Goal: Information Seeking & Learning: Learn about a topic

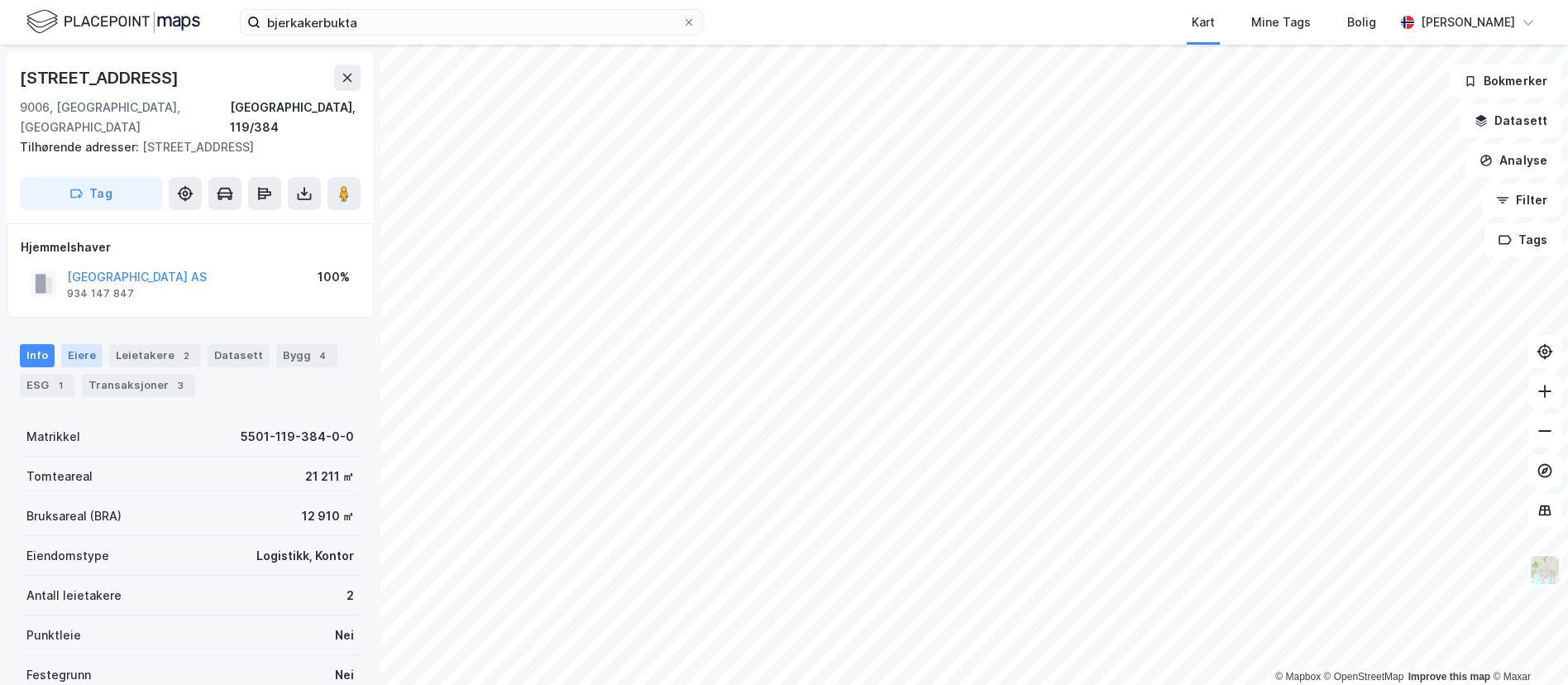
click at [74, 344] on div "Eiere" at bounding box center [81, 355] width 42 height 23
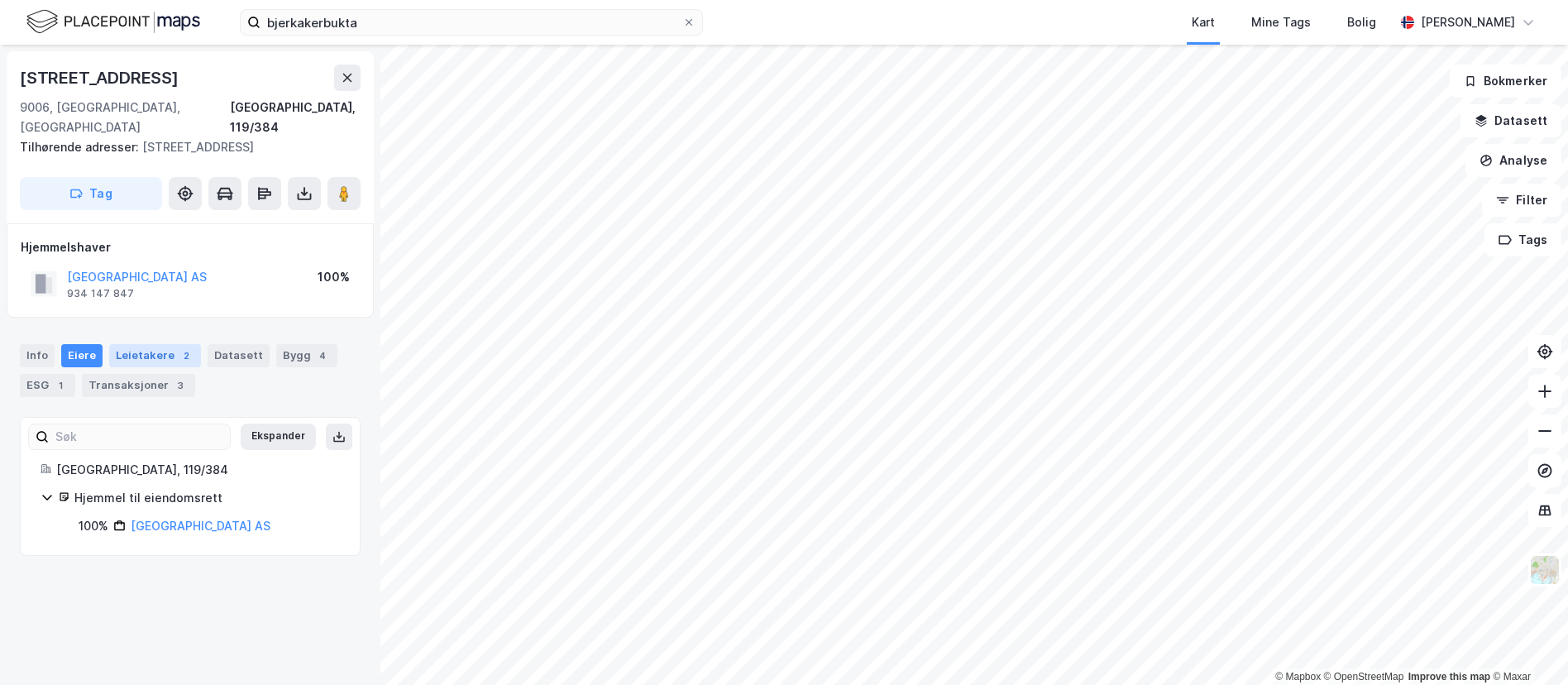
click at [127, 344] on div "Leietakere 2" at bounding box center [154, 355] width 92 height 23
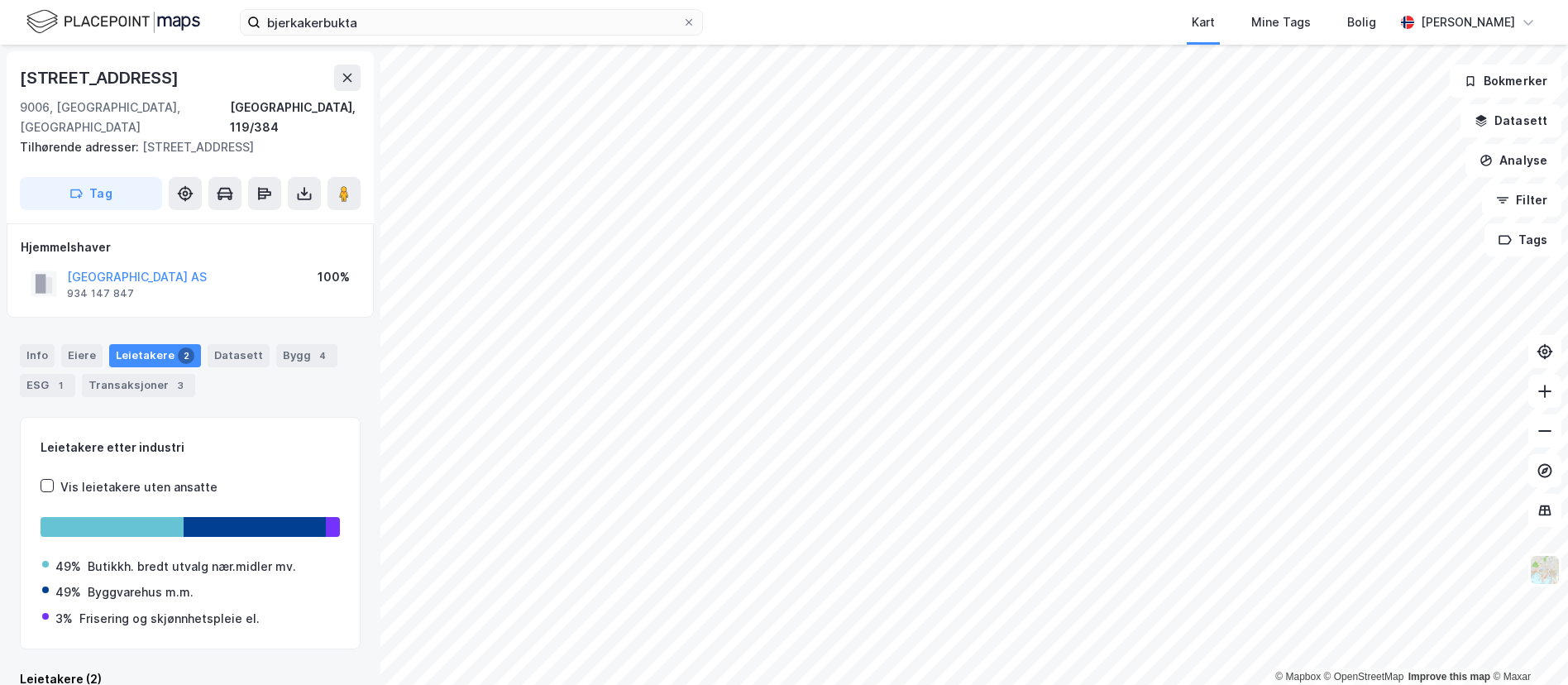
scroll to position [206, 0]
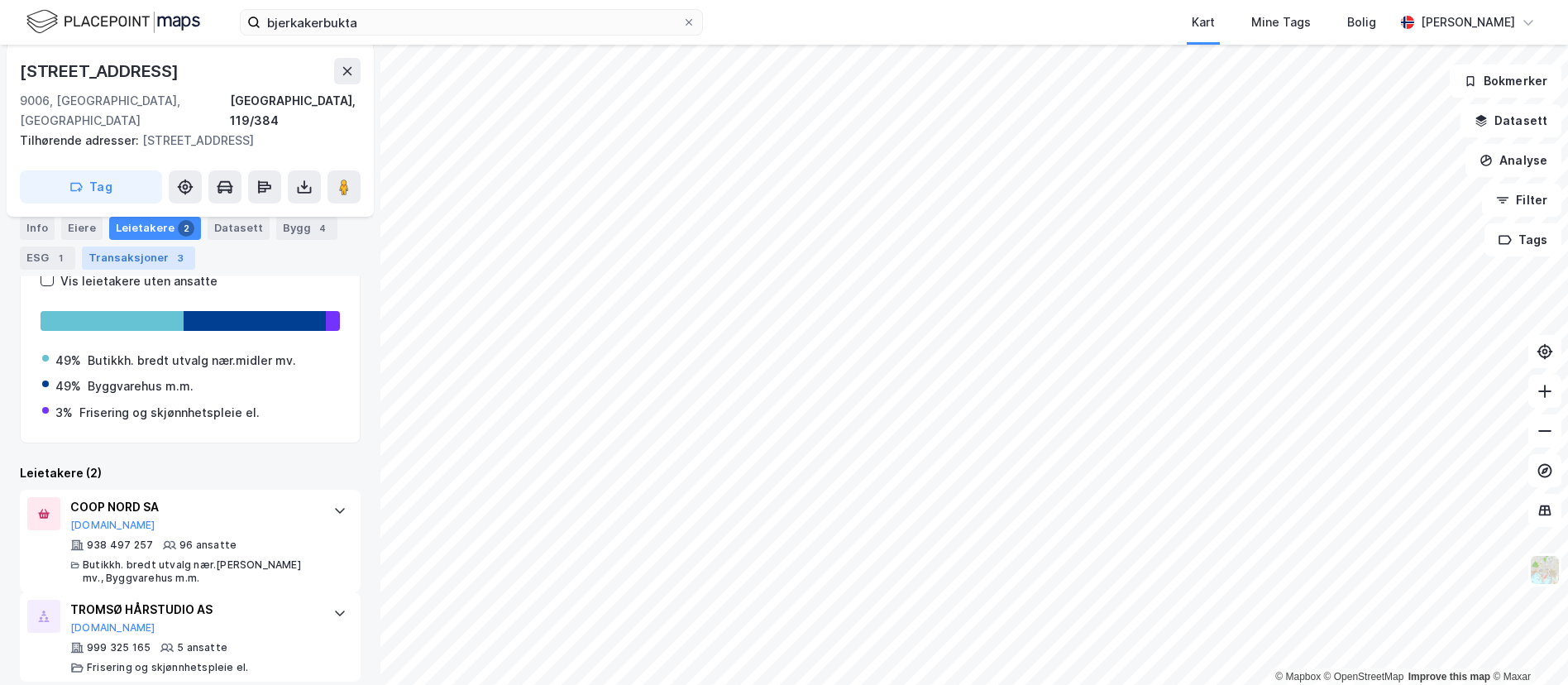
click at [131, 258] on div "Transaksjoner 3" at bounding box center [139, 258] width 114 height 23
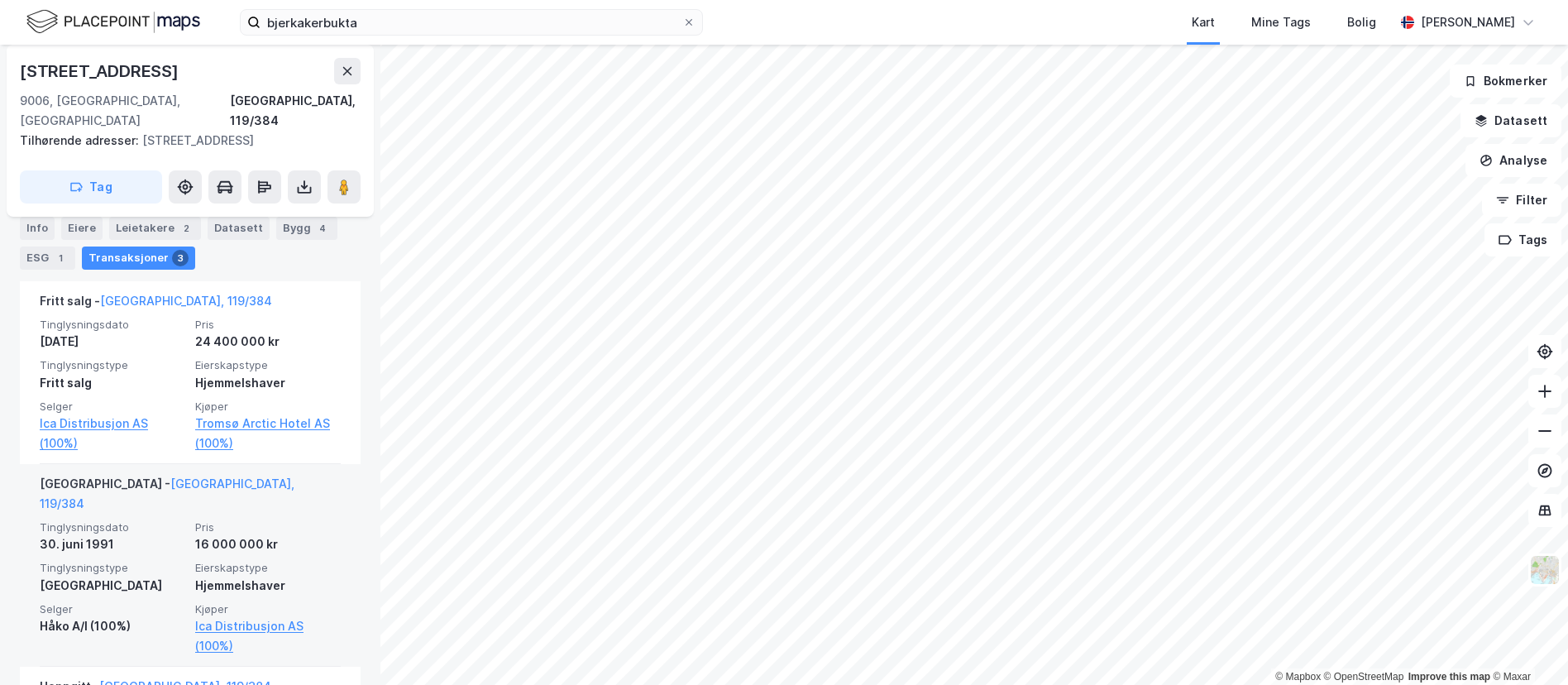
scroll to position [301, 0]
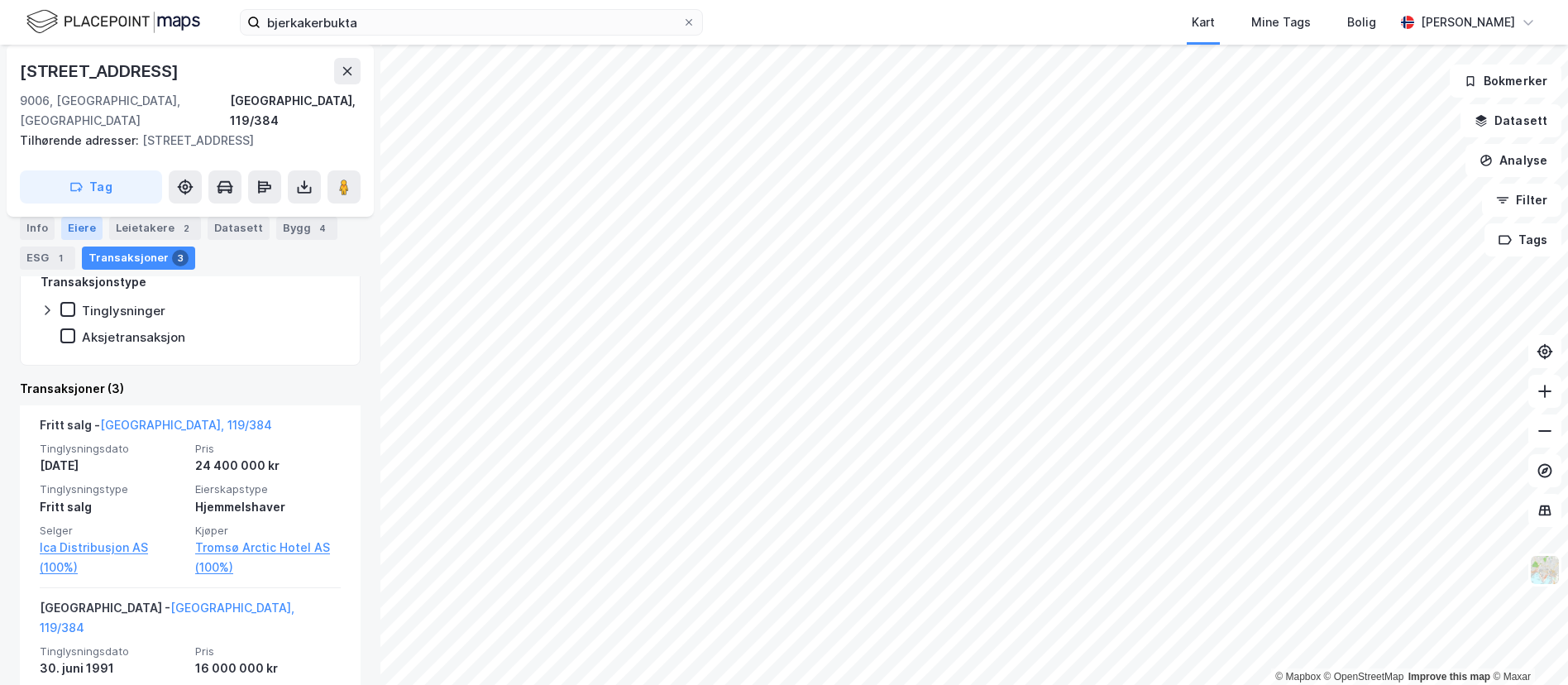
click at [74, 231] on div "Eiere" at bounding box center [81, 227] width 42 height 23
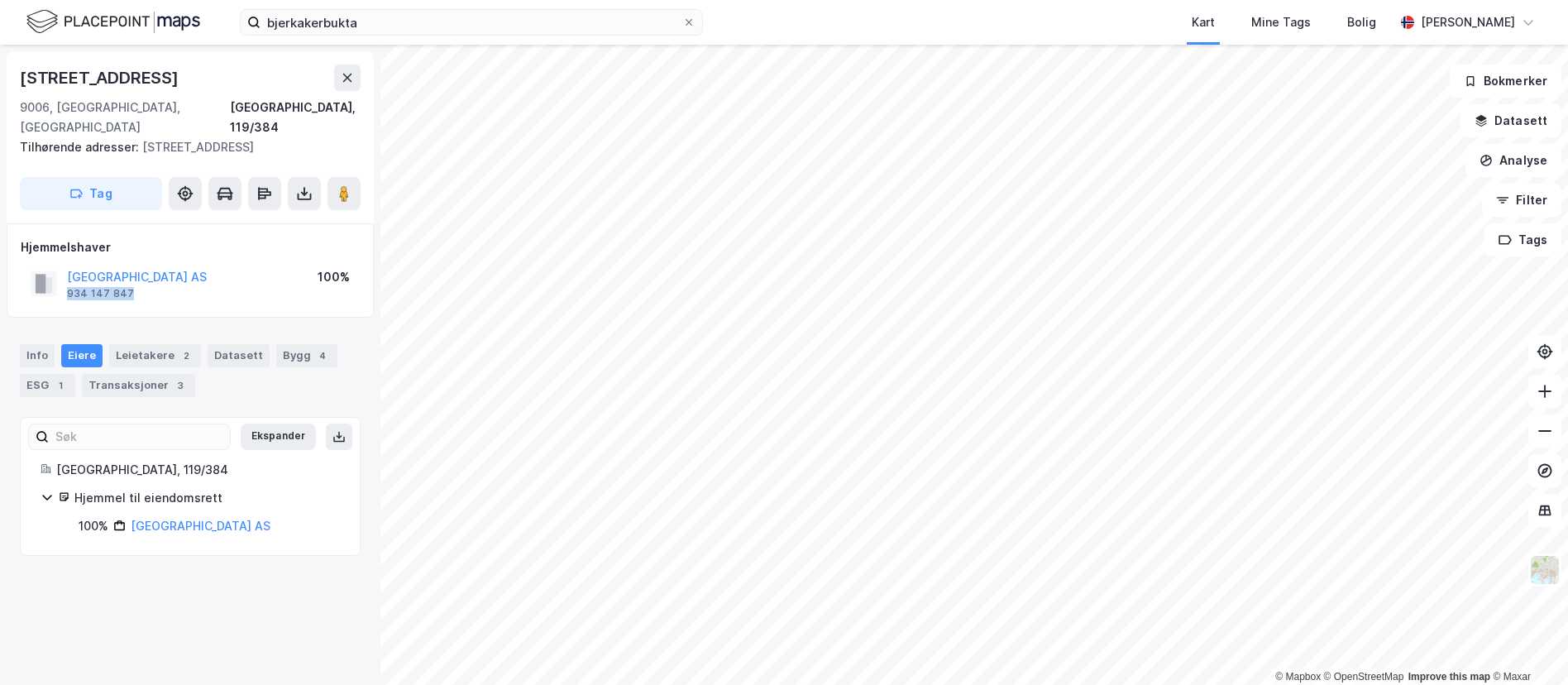
drag, startPoint x: 131, startPoint y: 278, endPoint x: 63, endPoint y: 280, distance: 68.0
click at [63, 280] on div "[GEOGRAPHIC_DATA] AS 934 147 847" at bounding box center [118, 284] width 177 height 33
copy div "934 147 847"
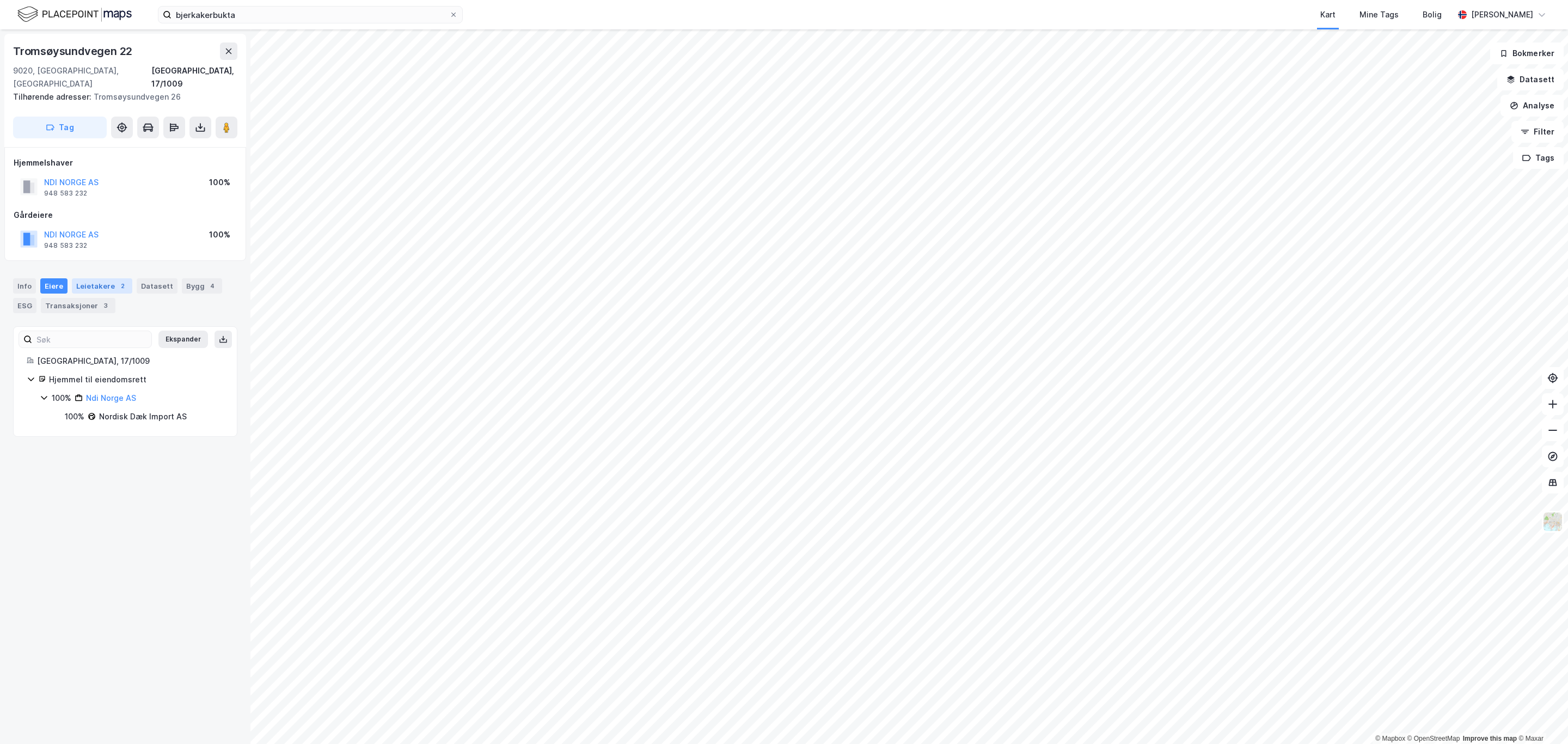
click at [82, 278] on div "Leietakere 2" at bounding box center [102, 286] width 60 height 15
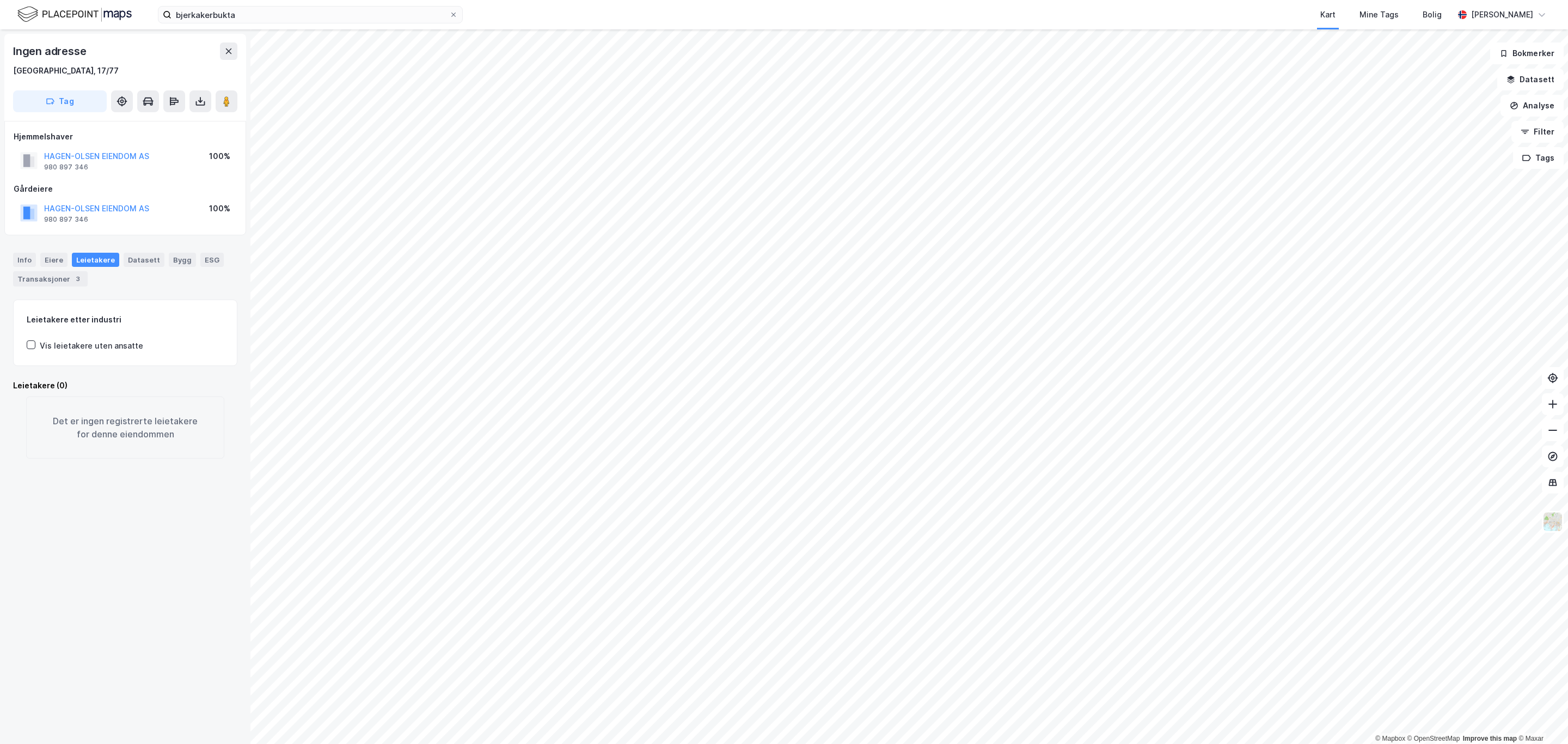
click at [98, 257] on div "Leietakere" at bounding box center [96, 259] width 47 height 14
click at [31, 343] on icon at bounding box center [31, 345] width 8 height 8
click at [32, 343] on icon at bounding box center [31, 345] width 8 height 8
click at [51, 255] on div "Eiere" at bounding box center [54, 259] width 27 height 14
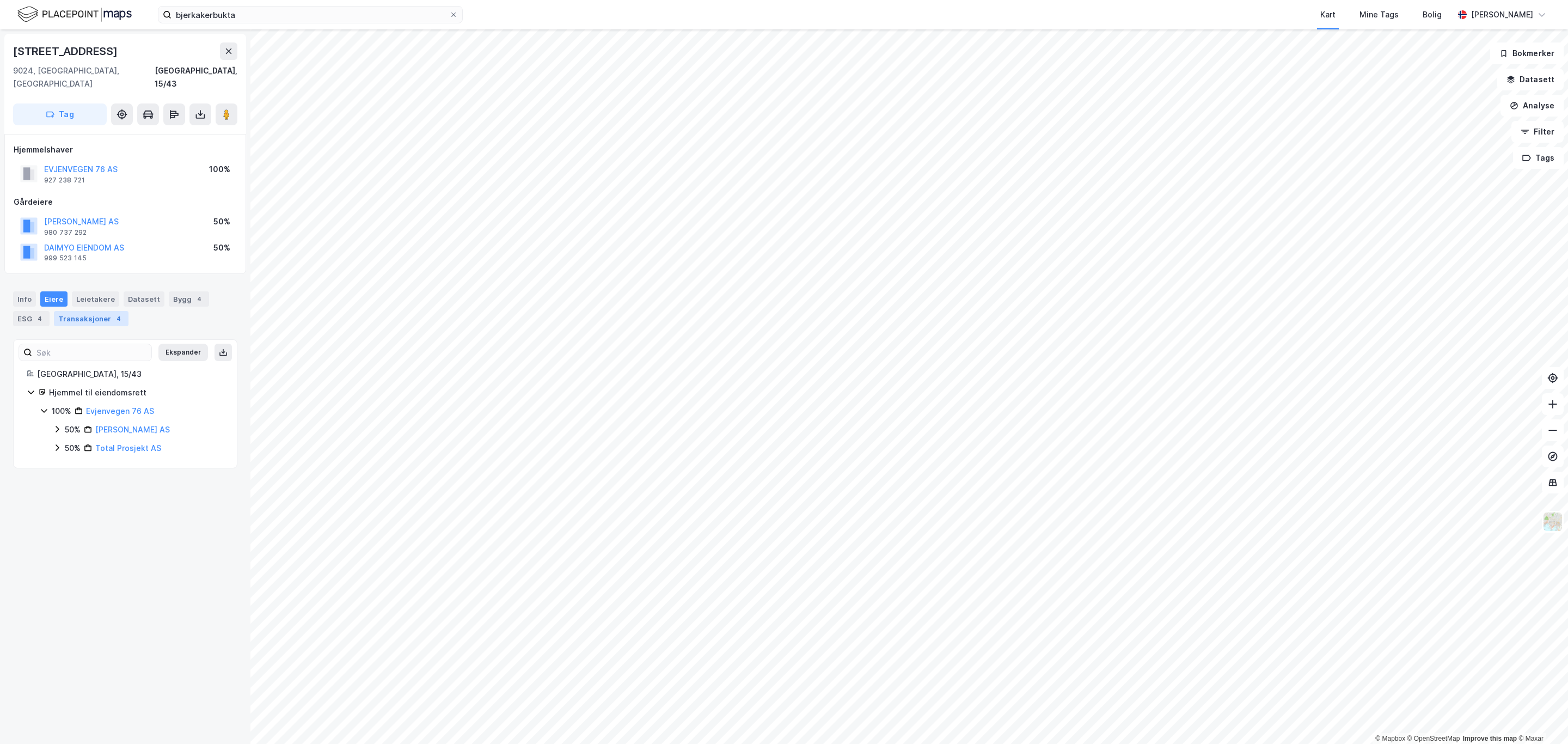
click at [91, 311] on div "Transaksjoner 4" at bounding box center [91, 318] width 75 height 15
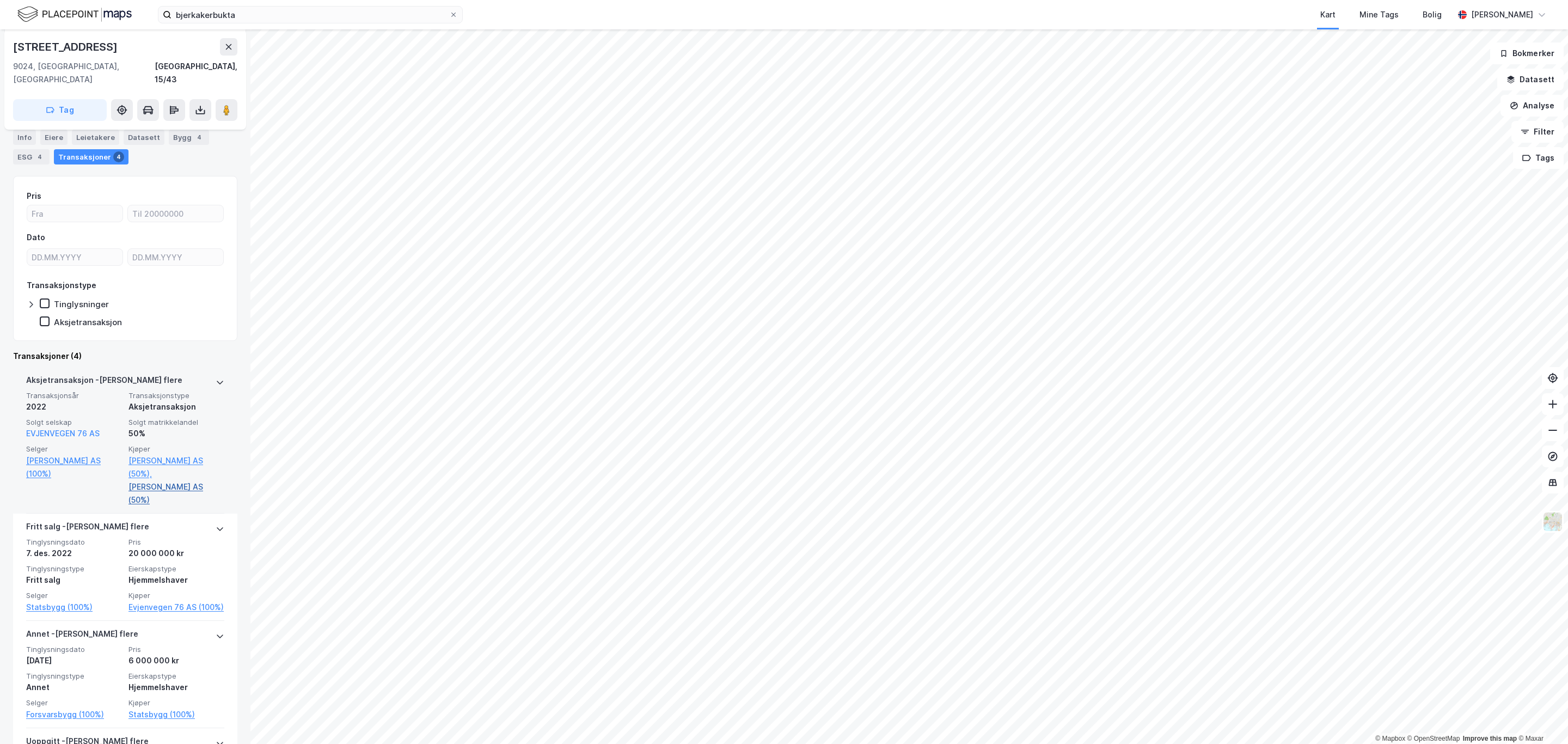
scroll to position [267, 0]
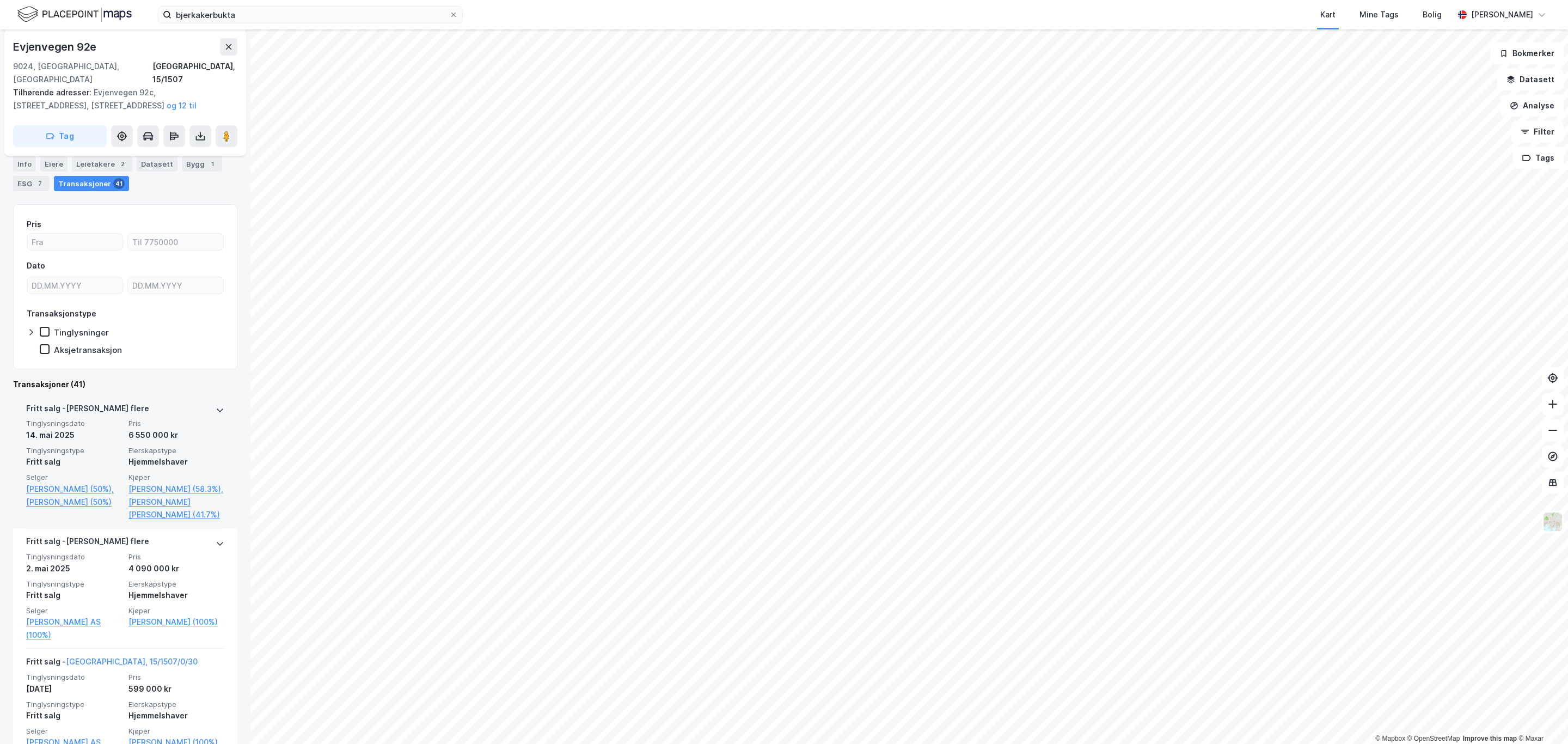
scroll to position [490, 0]
